Goal: Check status: Check status

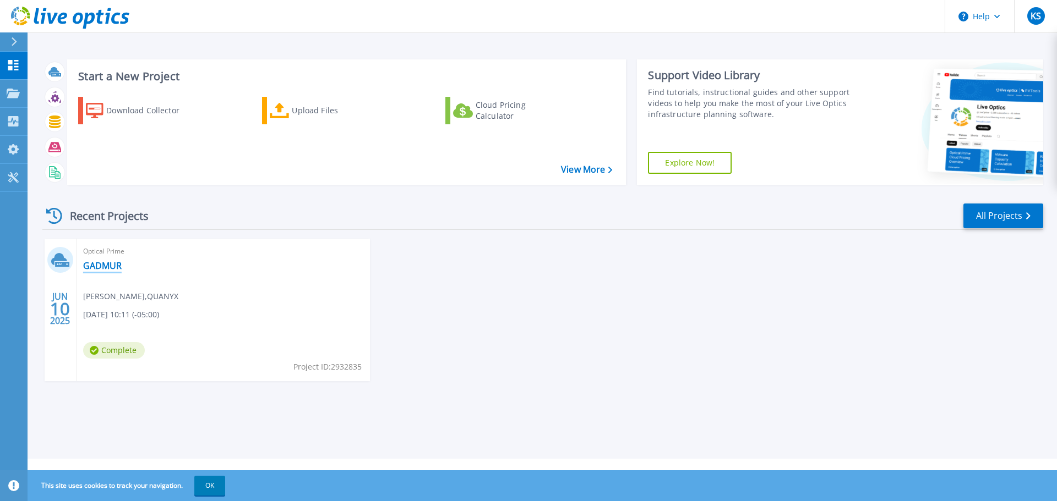
click at [117, 263] on link "GADMUR" at bounding box center [102, 265] width 39 height 11
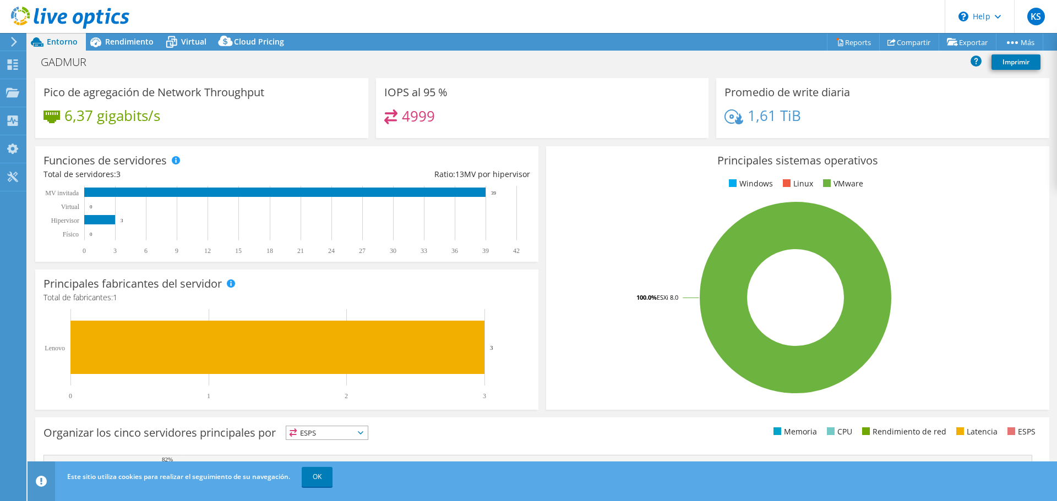
scroll to position [264, 0]
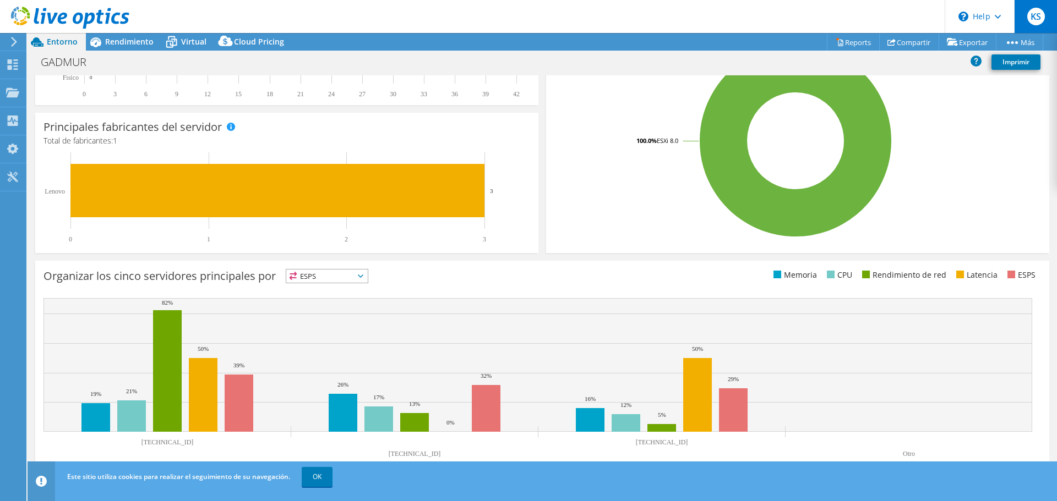
click at [1042, 19] on span "KS" at bounding box center [1036, 17] width 18 height 18
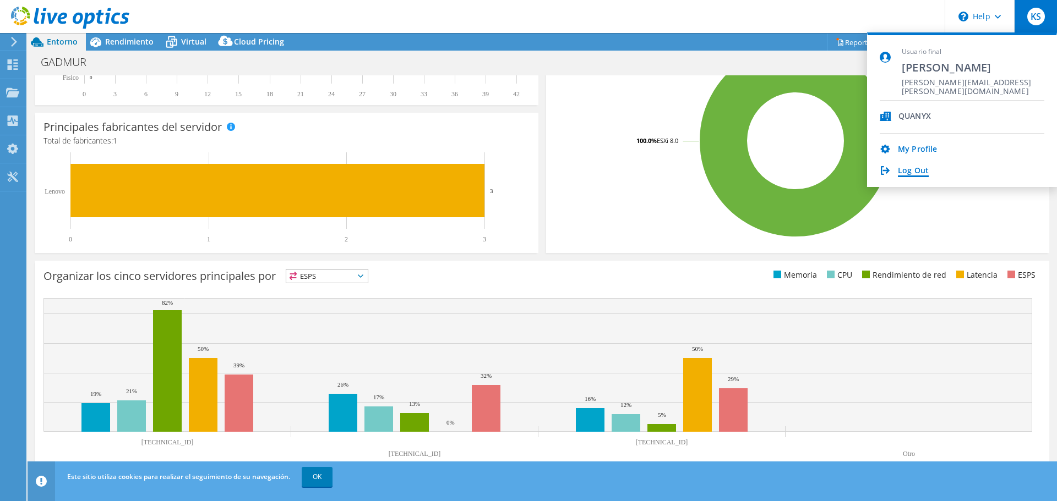
click at [913, 168] on link "Log Out" at bounding box center [913, 171] width 31 height 10
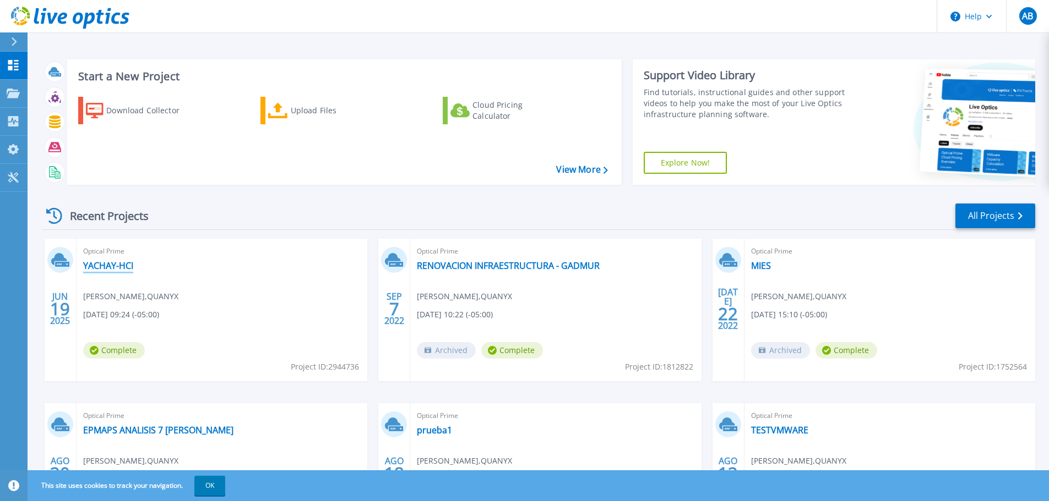
click at [102, 268] on link "YACHAY-HCI" at bounding box center [108, 265] width 50 height 11
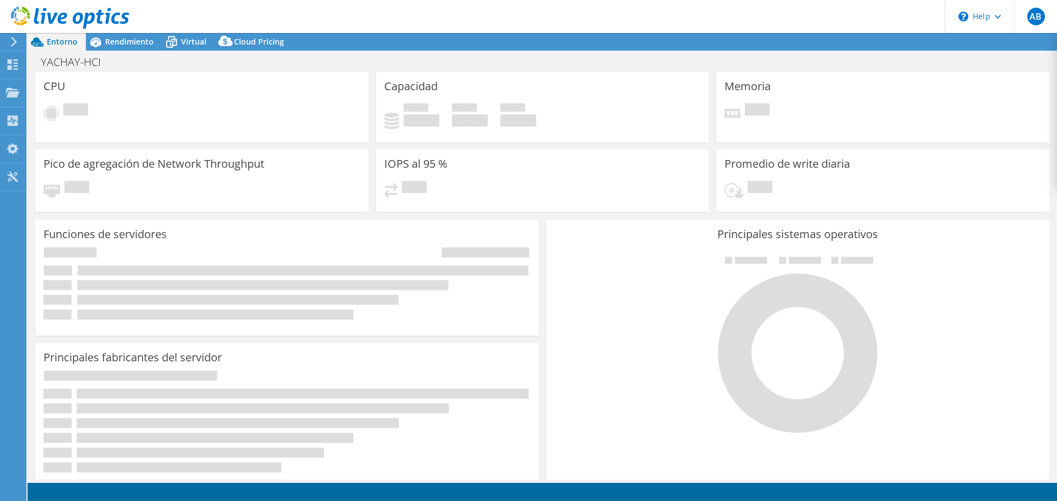
select select "USD"
